Goal: Check status

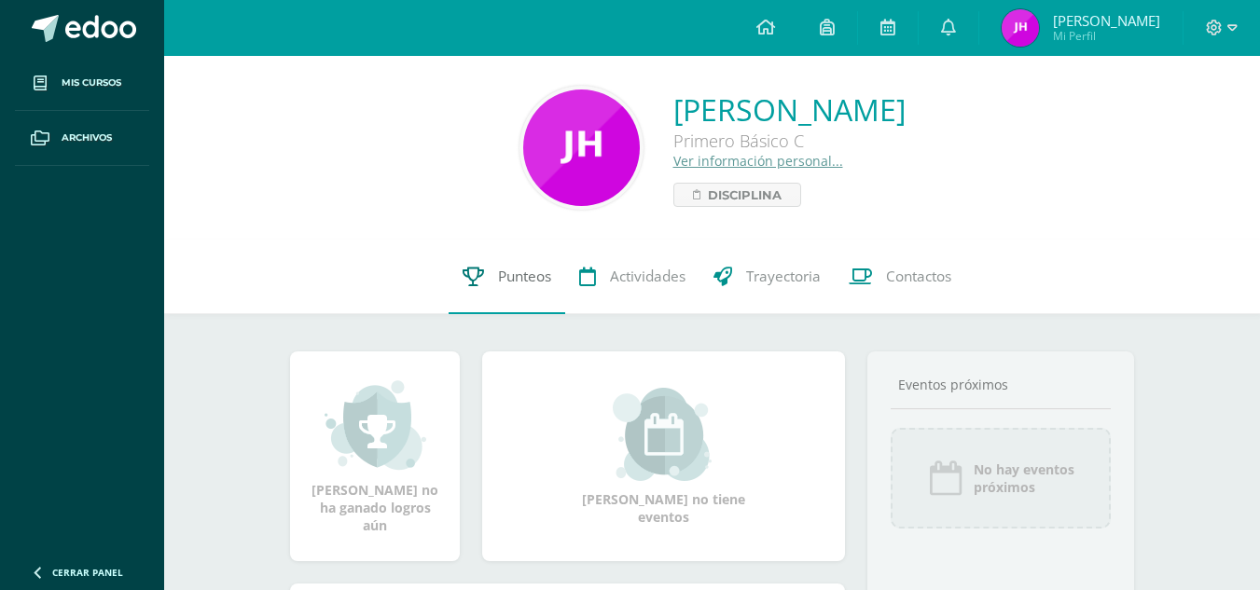
click at [544, 291] on link "Punteos" at bounding box center [506, 277] width 117 height 75
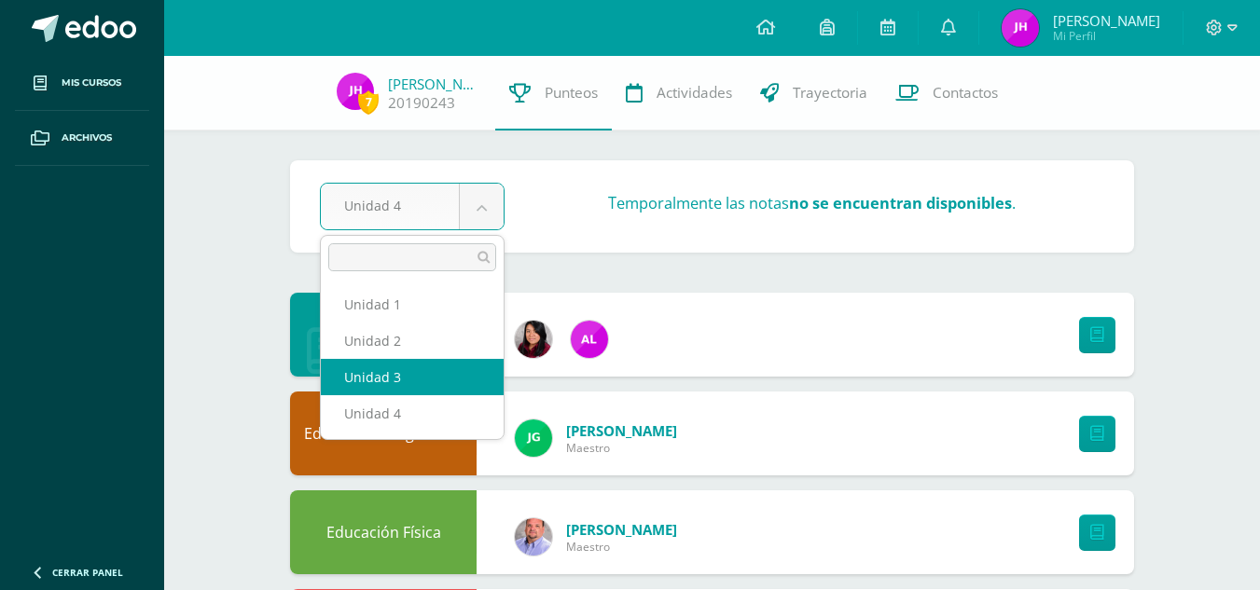
select select "Unidad 3"
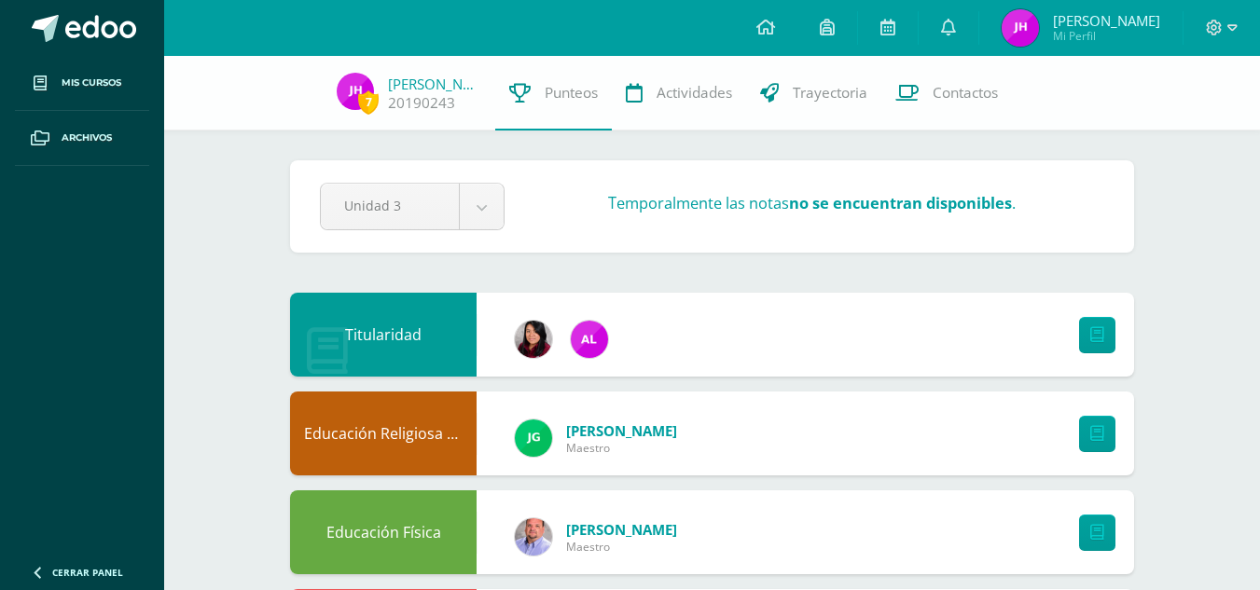
click at [622, 214] on div "Temporalmente las notas no se encuentran disponibles ." at bounding box center [811, 206] width 599 height 29
